Goal: Task Accomplishment & Management: Manage account settings

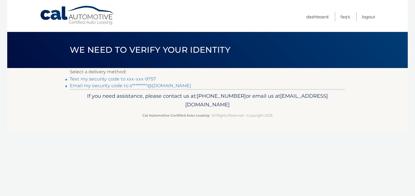
click at [119, 78] on link "Text my security code to xxx-xxx-9757" at bounding box center [113, 78] width 86 height 5
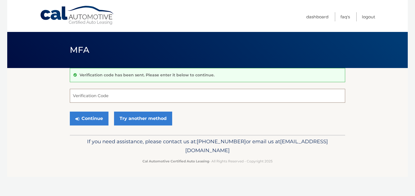
click at [89, 94] on input "Verification Code" at bounding box center [207, 96] width 275 height 14
type input "755534"
click at [92, 117] on button "Continue" at bounding box center [89, 119] width 39 height 14
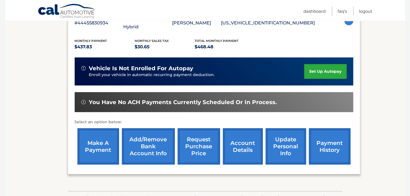
scroll to position [139, 0]
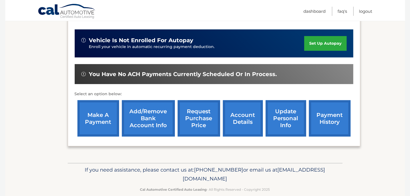
click at [240, 111] on link "account details" at bounding box center [243, 118] width 40 height 36
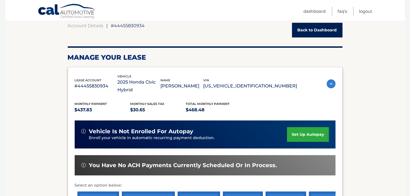
scroll to position [111, 0]
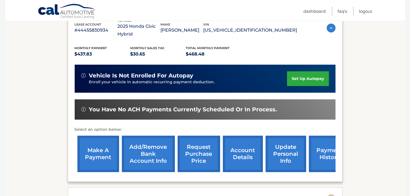
click at [278, 143] on link "update personal info" at bounding box center [286, 154] width 41 height 36
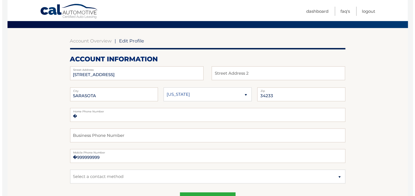
scroll to position [55, 0]
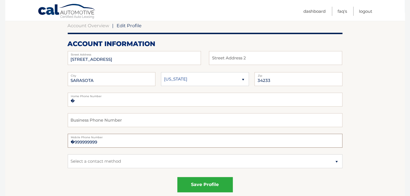
drag, startPoint x: 99, startPoint y: 142, endPoint x: 55, endPoint y: 146, distance: 44.3
type input "9412669757"
click at [336, 160] on select "Select a contact method Mobile Home" at bounding box center [205, 161] width 275 height 14
select select "1"
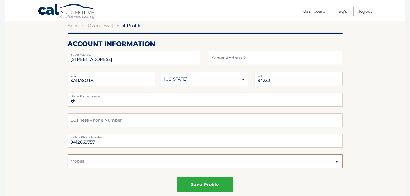
click at [68, 154] on select "Select a contact method Mobile Home" at bounding box center [205, 161] width 275 height 14
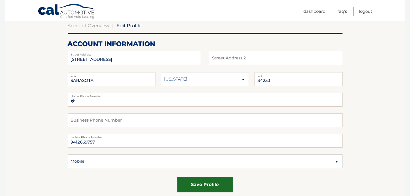
click at [211, 186] on button "save profile" at bounding box center [206, 184] width 56 height 15
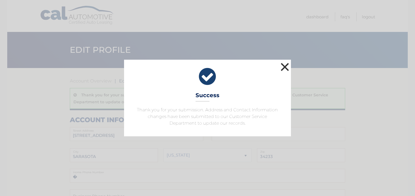
click at [285, 66] on button "×" at bounding box center [284, 66] width 11 height 11
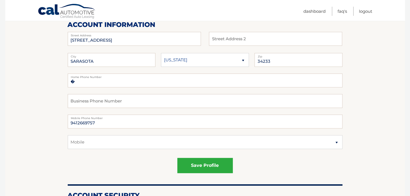
scroll to position [111, 0]
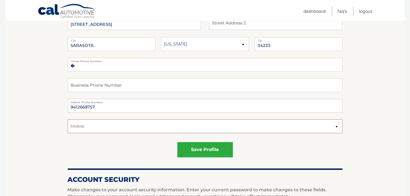
click at [335, 126] on select "Select a contact method Mobile Home" at bounding box center [205, 126] width 275 height 14
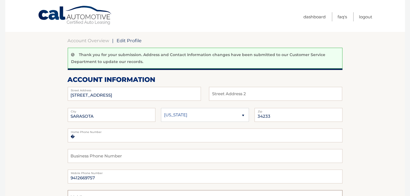
scroll to position [0, 0]
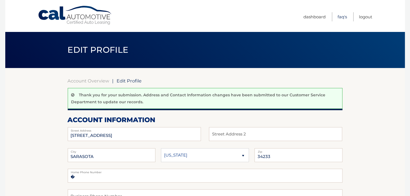
click at [340, 16] on link "FAQ's" at bounding box center [342, 16] width 9 height 9
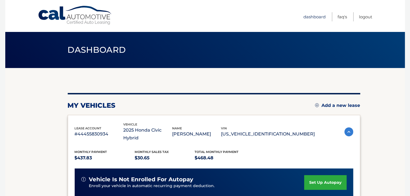
click at [313, 15] on link "Dashboard" at bounding box center [315, 16] width 22 height 9
click at [366, 16] on link "Logout" at bounding box center [366, 16] width 13 height 9
